Goal: Task Accomplishment & Management: Complete application form

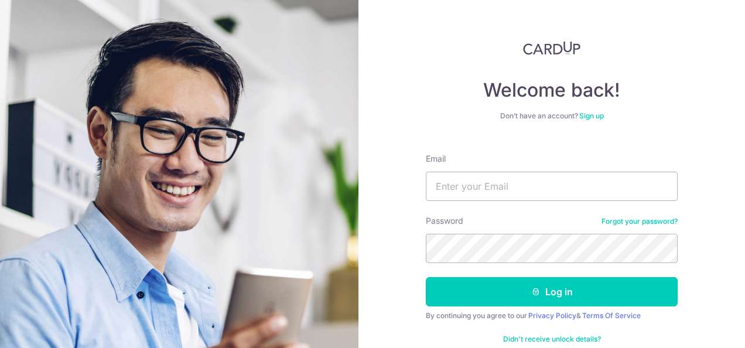
drag, startPoint x: 599, startPoint y: 93, endPoint x: 654, endPoint y: 59, distance: 64.9
click at [654, 59] on div "Welcome back! Don’t have an account? Sign up Email Password Forgot your passwor…" at bounding box center [552, 199] width 252 height 317
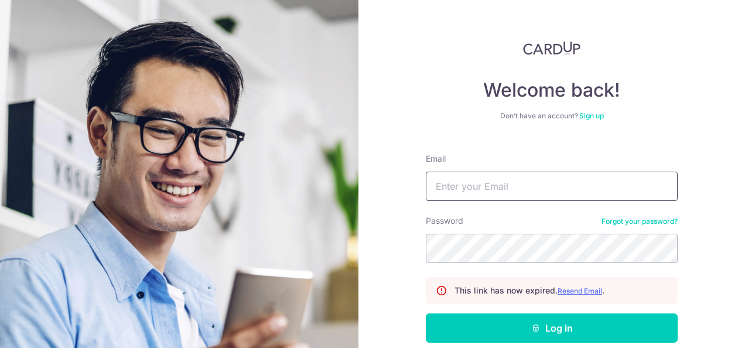
click at [533, 191] on input "Email" at bounding box center [552, 186] width 252 height 29
type input "gardenbythemoon@outlook.com"
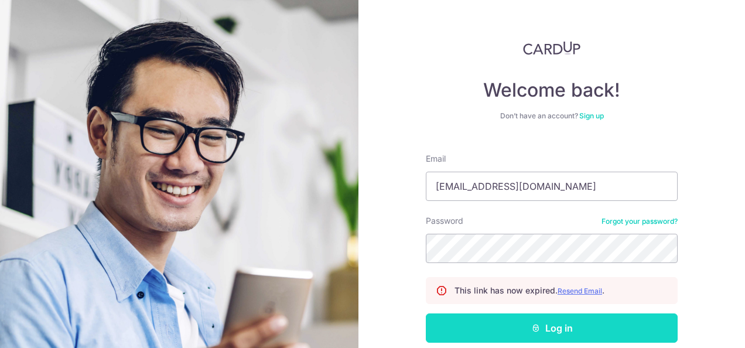
click at [543, 321] on button "Log in" at bounding box center [552, 327] width 252 height 29
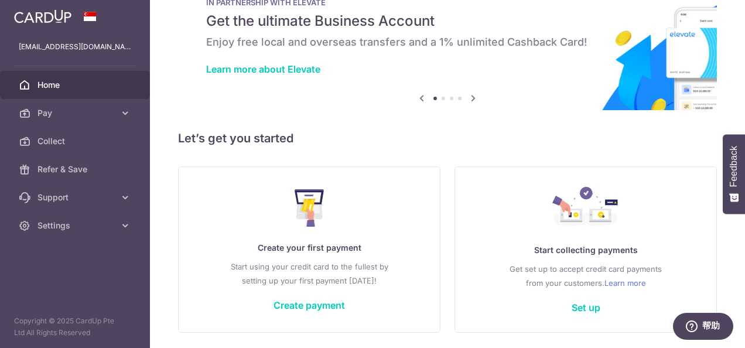
scroll to position [80, 0]
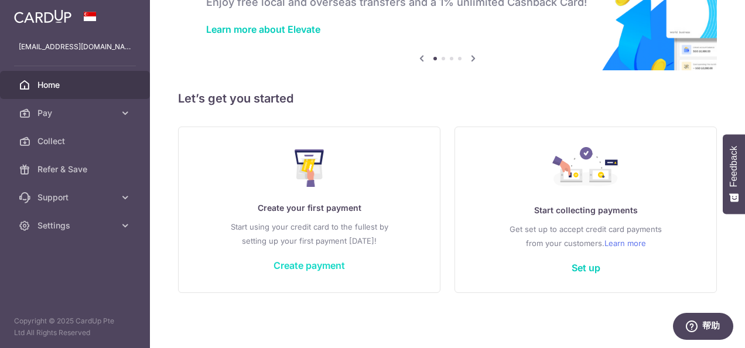
click at [317, 268] on link "Create payment" at bounding box center [308, 265] width 71 height 12
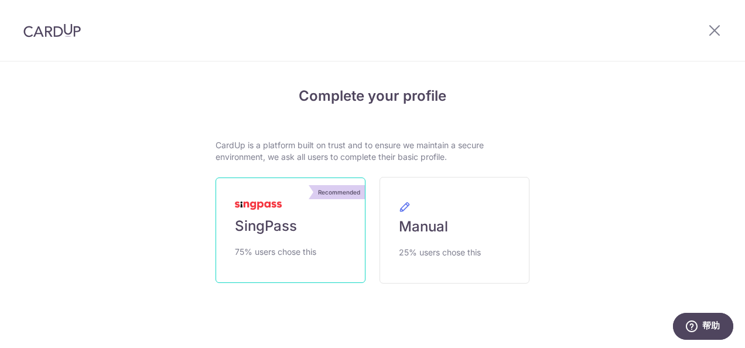
click at [323, 252] on link "Recommended SingPass 75% users chose this" at bounding box center [291, 229] width 150 height 105
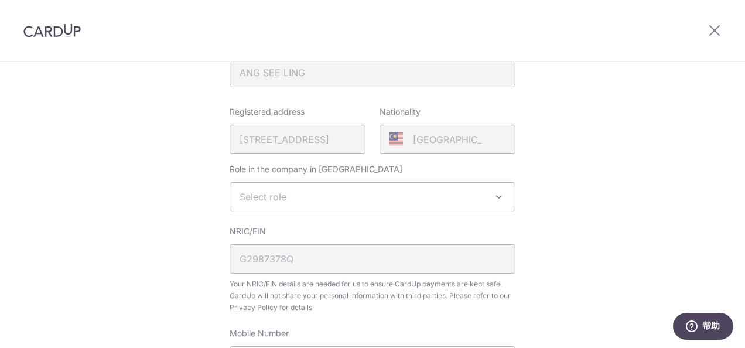
scroll to position [234, 0]
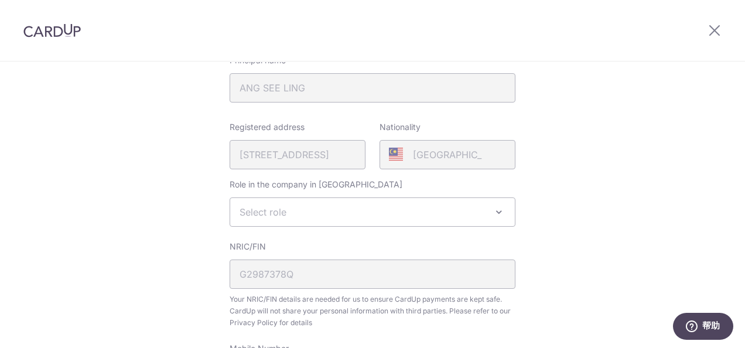
click at [296, 210] on span "Select role" at bounding box center [372, 212] width 285 height 28
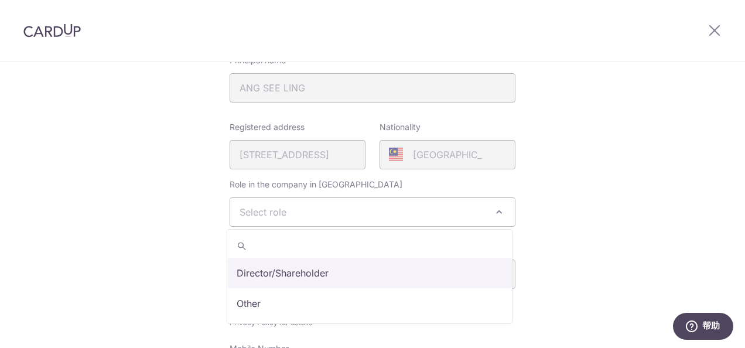
select select "director"
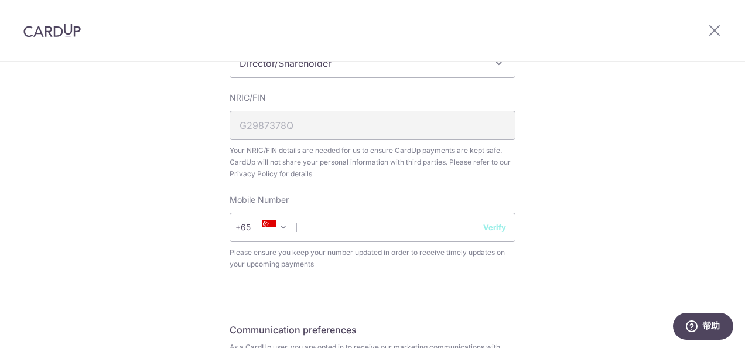
scroll to position [410, 0]
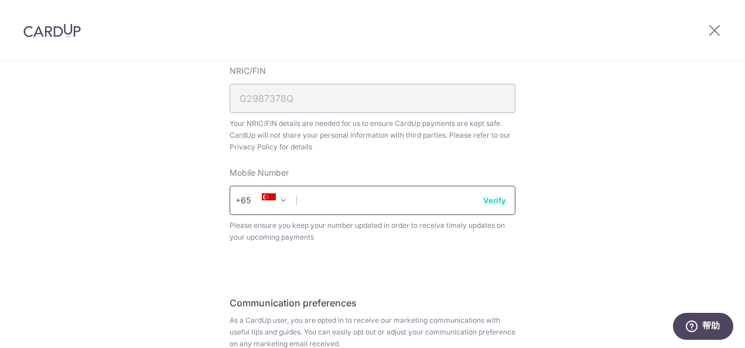
click at [327, 208] on input "text" at bounding box center [373, 200] width 286 height 29
type input "98926898"
click at [497, 201] on button "Verify" at bounding box center [494, 200] width 23 height 12
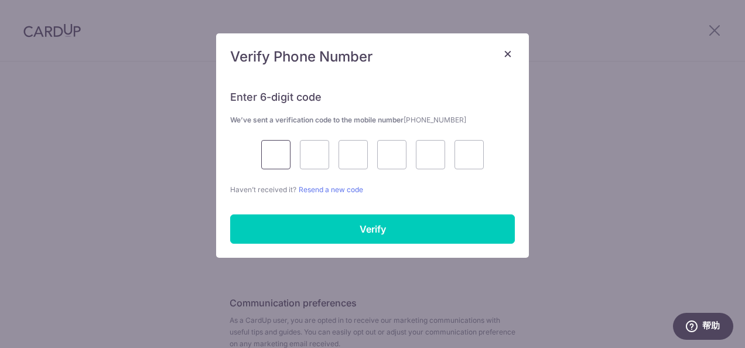
click at [276, 159] on input "text" at bounding box center [275, 154] width 29 height 29
type input "4"
type input "5"
type input "4"
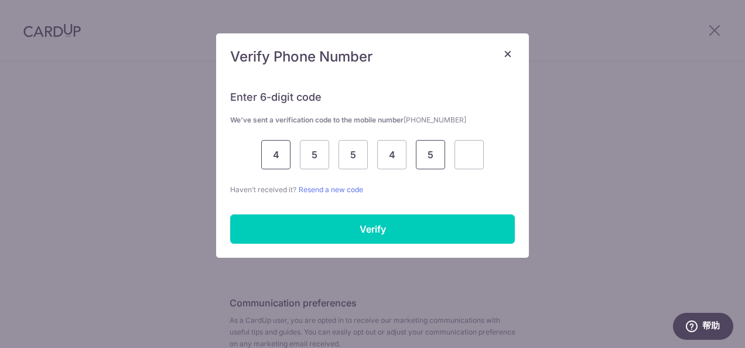
type input "5"
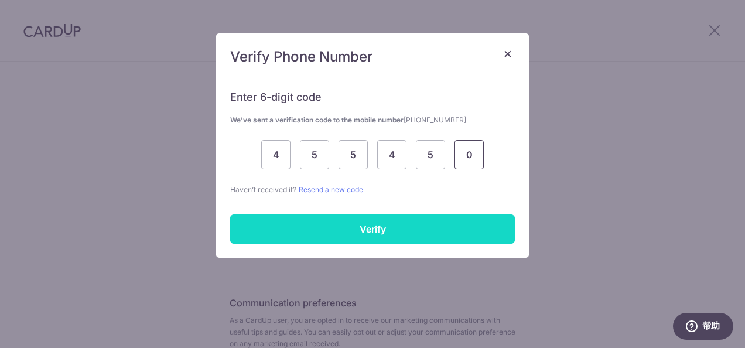
type input "0"
click at [344, 224] on input "Verify" at bounding box center [372, 228] width 285 height 29
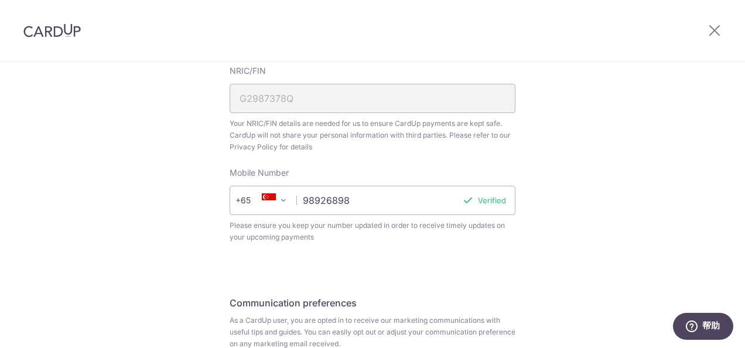
scroll to position [519, 0]
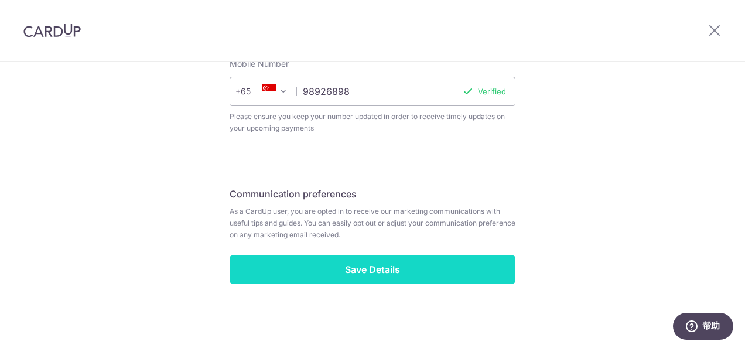
click at [403, 281] on input "Save Details" at bounding box center [373, 269] width 286 height 29
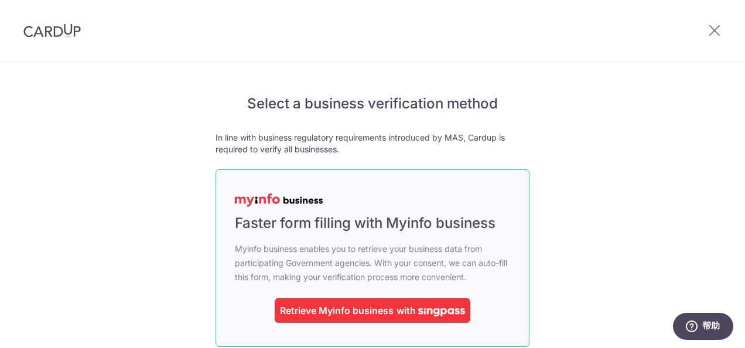
click at [387, 308] on div "Retrieve Myinfo business" at bounding box center [337, 310] width 114 height 14
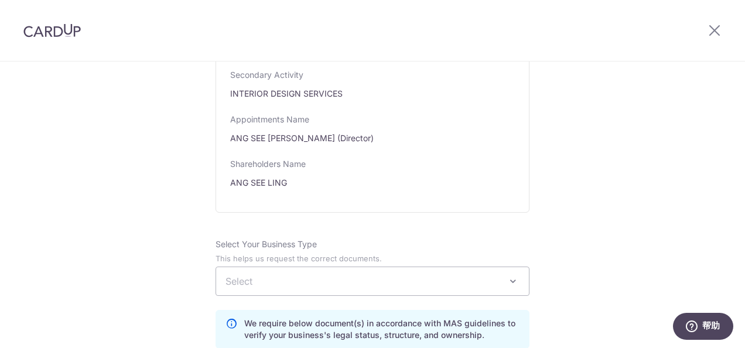
scroll to position [703, 0]
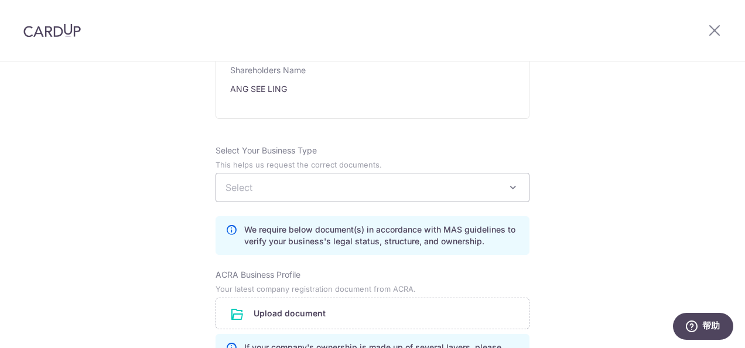
click at [433, 189] on span "Select" at bounding box center [372, 187] width 313 height 28
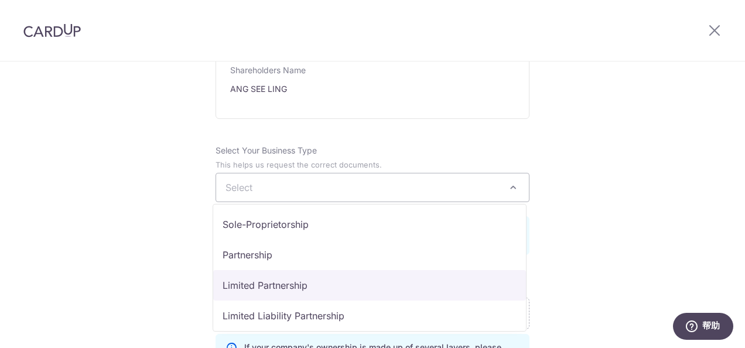
select select "Limited Partnership"
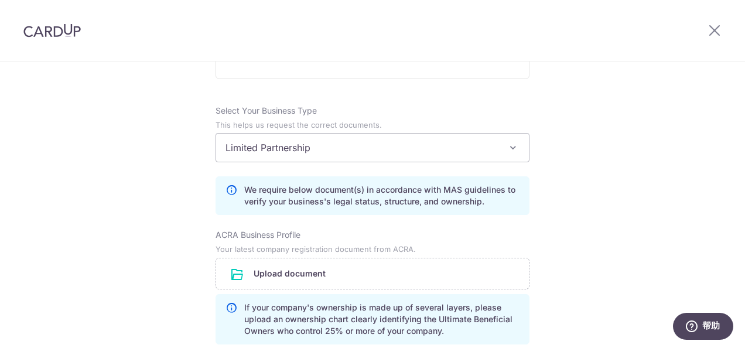
scroll to position [761, 0]
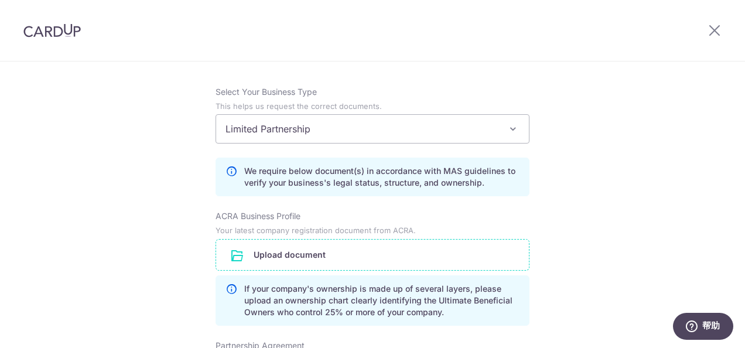
click at [333, 251] on input "file" at bounding box center [372, 255] width 313 height 30
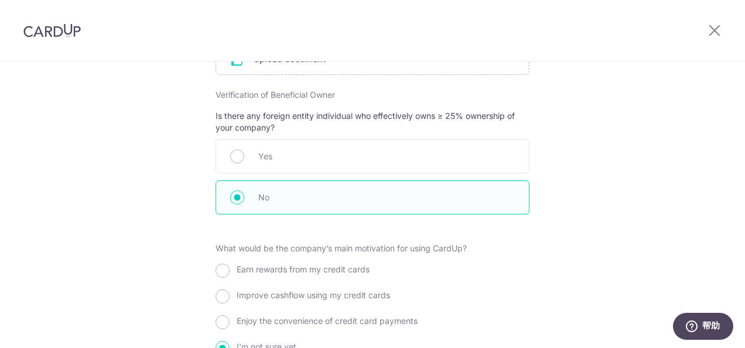
scroll to position [1171, 0]
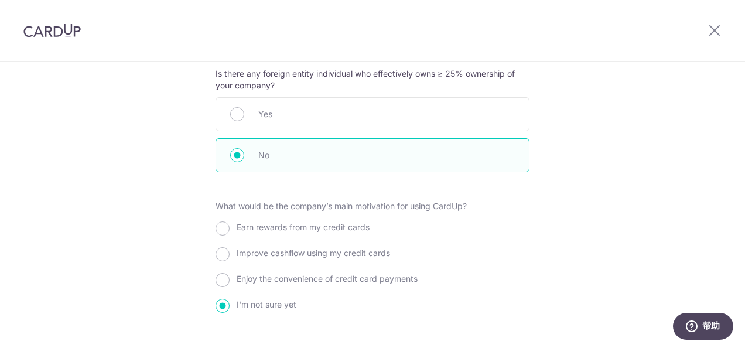
click at [311, 227] on span "Earn rewards from my credit cards" at bounding box center [303, 227] width 133 height 10
click at [230, 227] on input "Earn rewards from my credit cards" at bounding box center [223, 228] width 14 height 14
radio input "true"
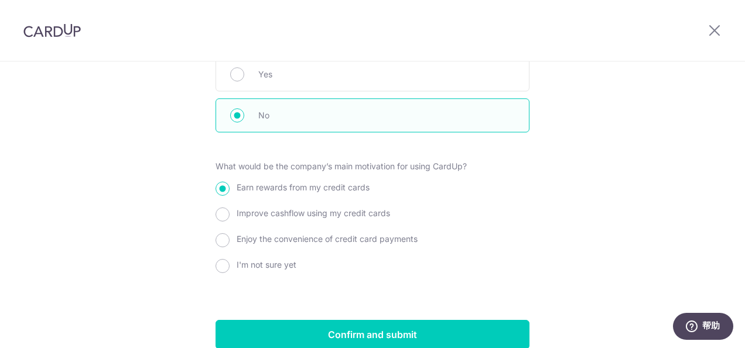
scroll to position [1263, 0]
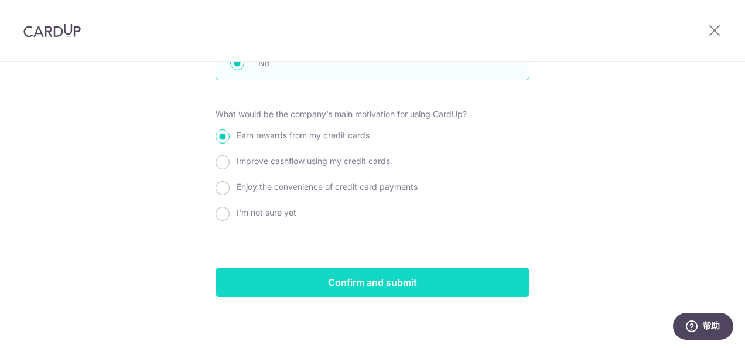
click at [357, 271] on input "Confirm and submit" at bounding box center [373, 282] width 314 height 29
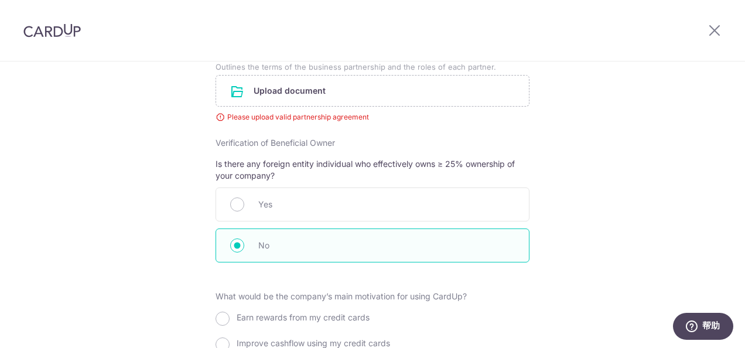
scroll to position [1086, 0]
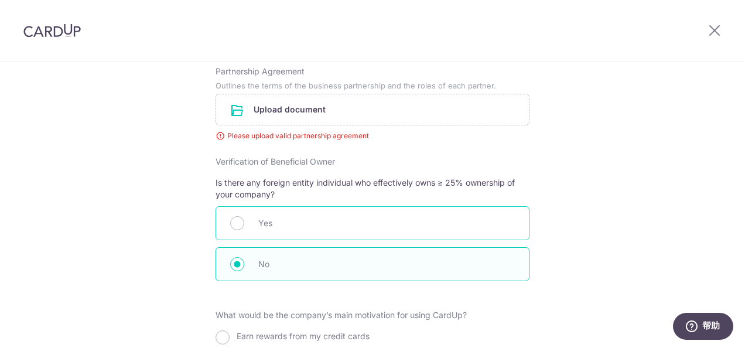
click at [381, 216] on span "Yes" at bounding box center [386, 223] width 257 height 14
radio input "true"
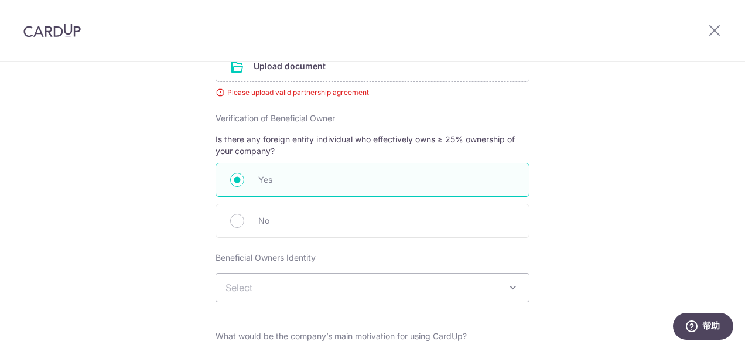
scroll to position [1144, 0]
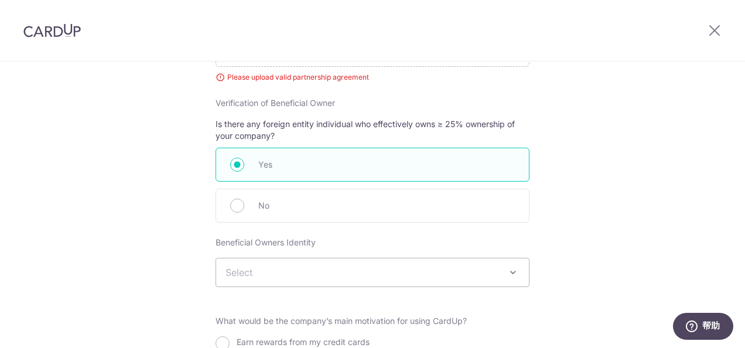
click at [348, 260] on span "Select" at bounding box center [372, 272] width 313 height 28
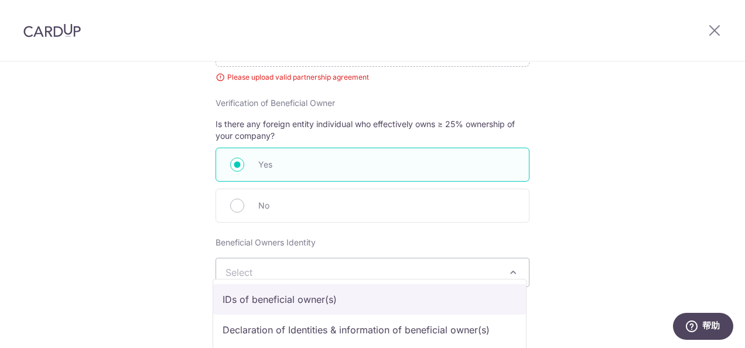
select select "IDs of beneficial owner(s)"
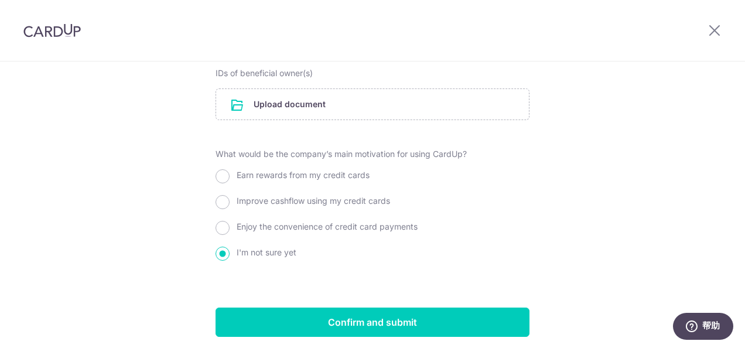
scroll to position [1379, 0]
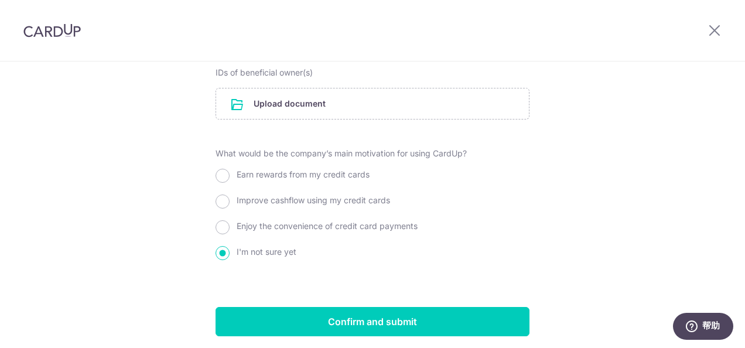
click at [301, 169] on span "Earn rewards from my credit cards" at bounding box center [303, 174] width 133 height 10
click at [230, 169] on input "Earn rewards from my credit cards" at bounding box center [223, 176] width 14 height 14
radio input "true"
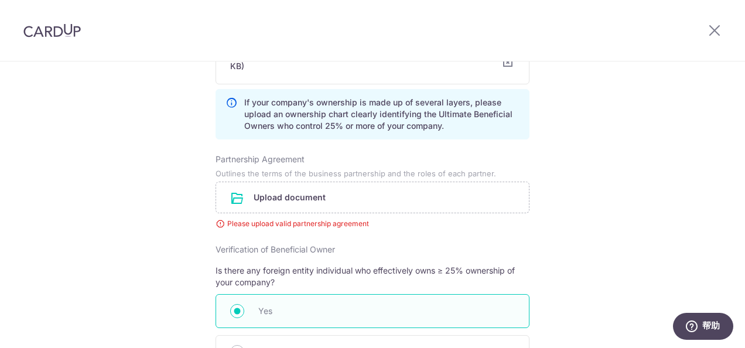
scroll to position [1027, 0]
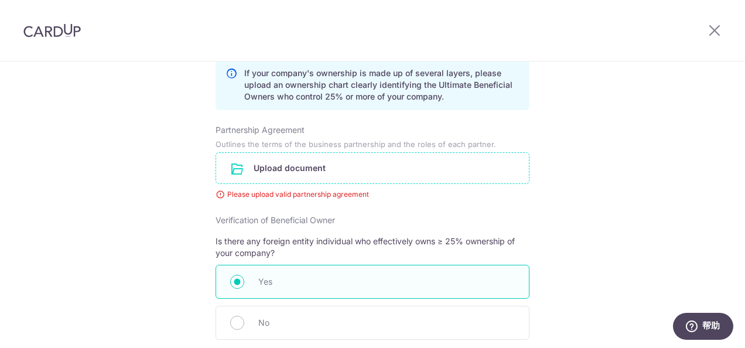
click at [297, 165] on input "file" at bounding box center [372, 168] width 313 height 30
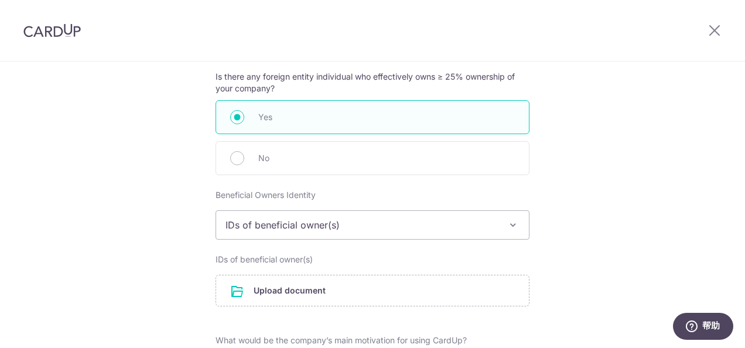
scroll to position [1320, 0]
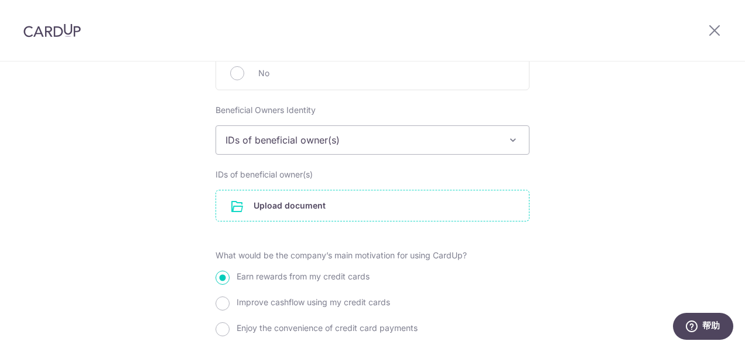
click at [368, 199] on input "file" at bounding box center [372, 205] width 313 height 30
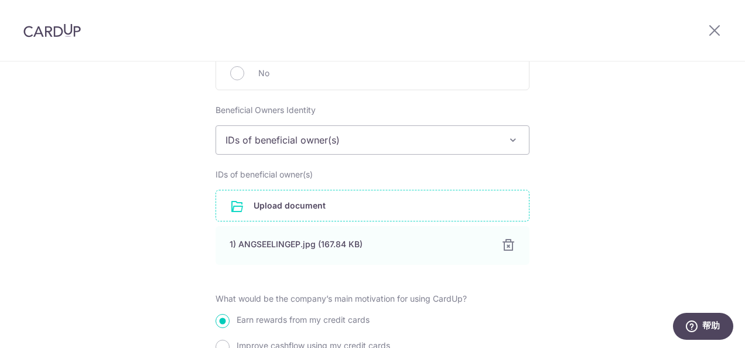
click at [255, 198] on input "file" at bounding box center [372, 205] width 313 height 30
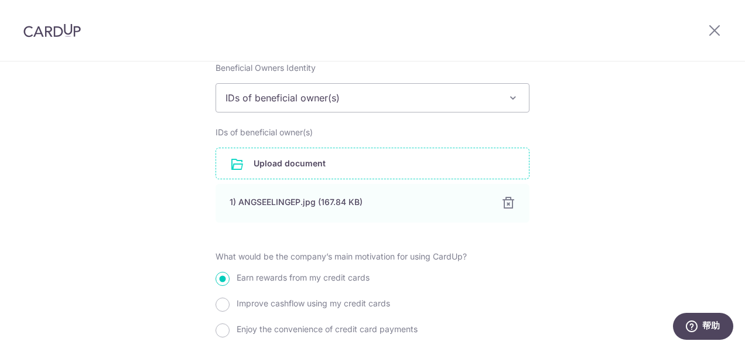
scroll to position [1379, 0]
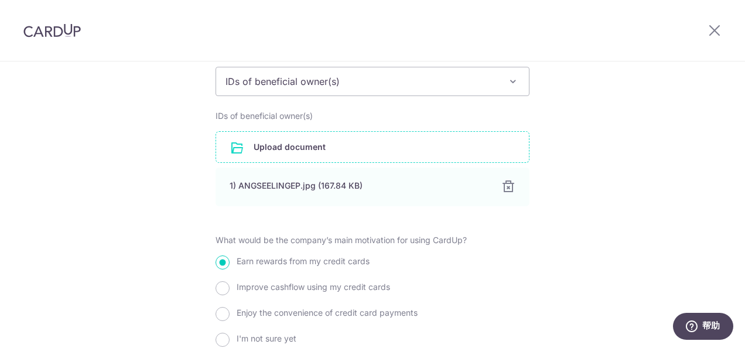
click at [372, 143] on input "file" at bounding box center [372, 147] width 313 height 30
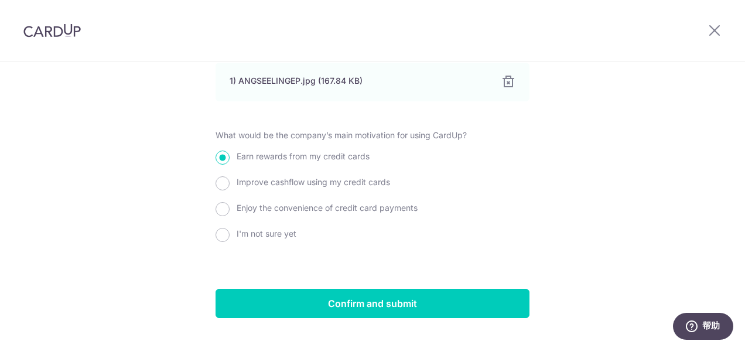
scroll to position [1540, 0]
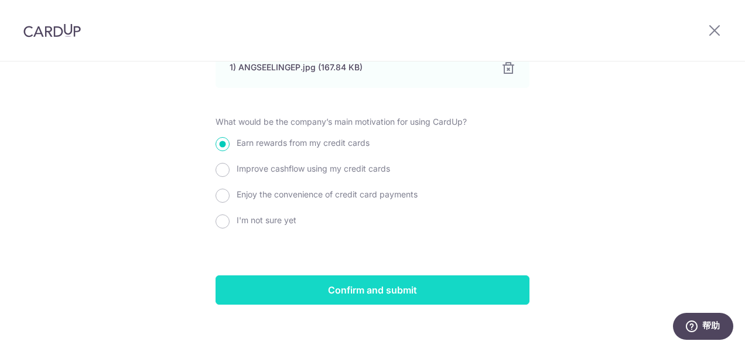
click at [418, 275] on input "Confirm and submit" at bounding box center [373, 289] width 314 height 29
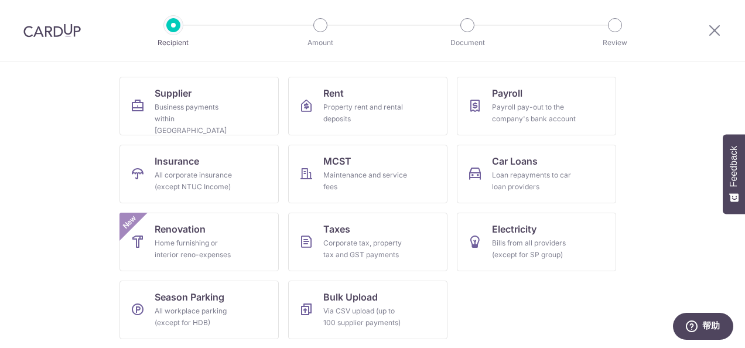
scroll to position [108, 0]
